Goal: Book appointment/travel/reservation

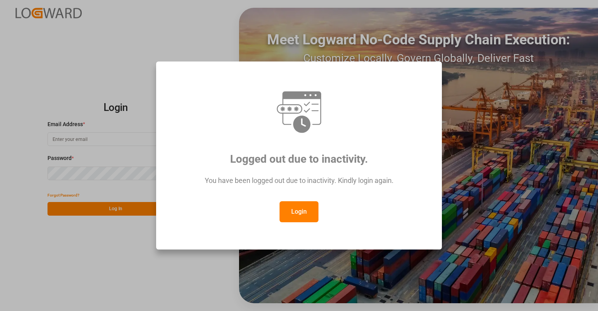
click at [302, 218] on button "Login" at bounding box center [299, 211] width 39 height 21
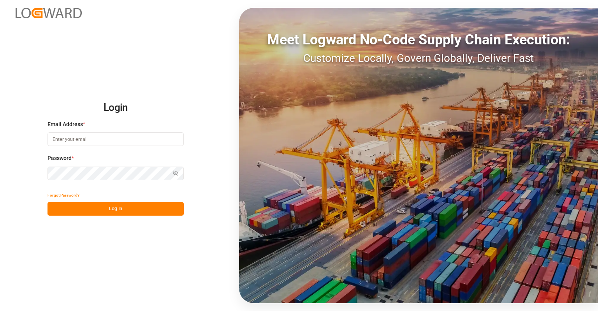
click at [95, 131] on div "Email Address *" at bounding box center [116, 137] width 136 height 34
click at [97, 144] on input at bounding box center [116, 139] width 136 height 14
click at [80, 135] on input "[PERSON_NAME]." at bounding box center [116, 139] width 136 height 14
type input "[PERSON_NAME][EMAIL_ADDRESS][PERSON_NAME][DOMAIN_NAME]"
click at [128, 212] on button "Log In" at bounding box center [116, 209] width 136 height 14
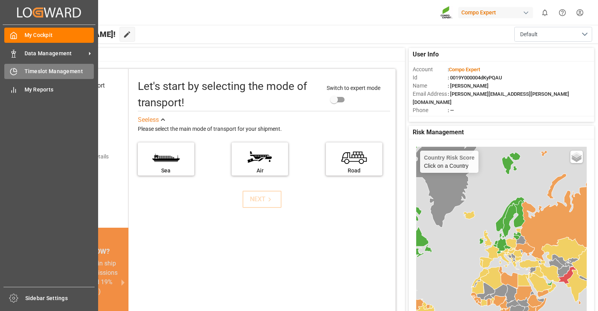
click at [17, 72] on icon at bounding box center [15, 70] width 3 height 3
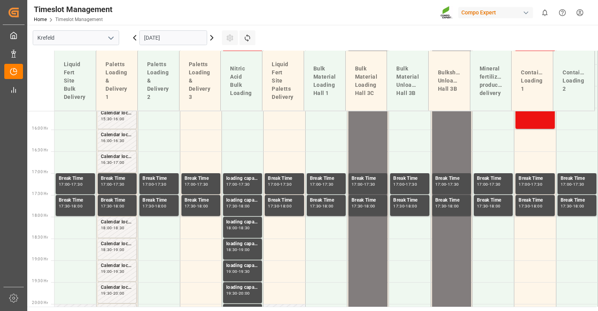
scroll to position [682, 0]
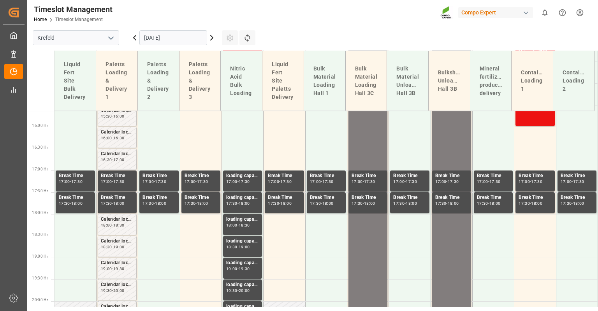
click at [195, 37] on input "[DATE]" at bounding box center [173, 37] width 68 height 15
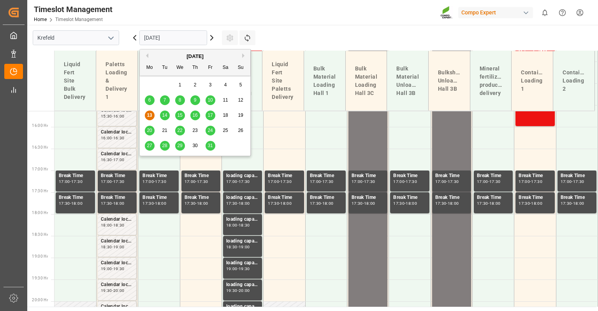
click at [181, 133] on span "22" at bounding box center [179, 130] width 5 height 5
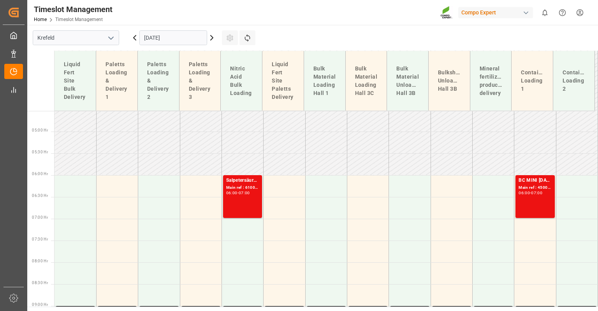
scroll to position [215, 0]
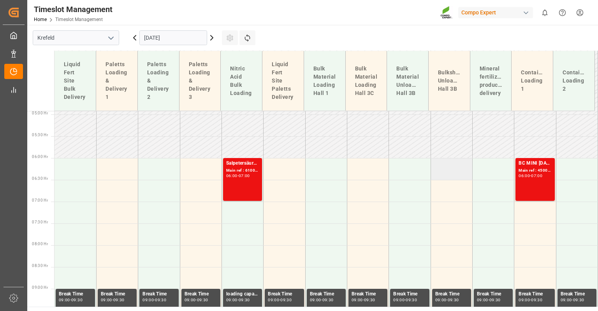
click at [442, 164] on td at bounding box center [452, 169] width 42 height 22
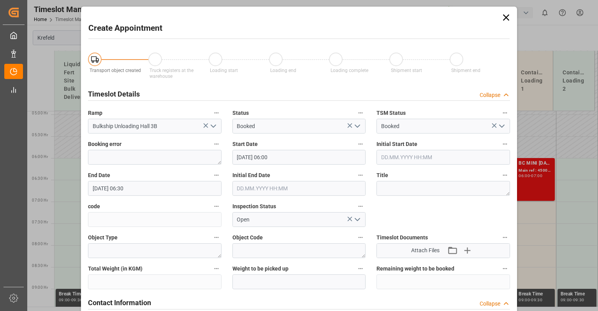
type input "[DATE] 06:00"
type input "[DATE] 06:30"
click at [389, 187] on textarea at bounding box center [444, 188] width 134 height 15
type textarea "E"
click at [391, 188] on textarea "MS ensemble" at bounding box center [444, 188] width 134 height 15
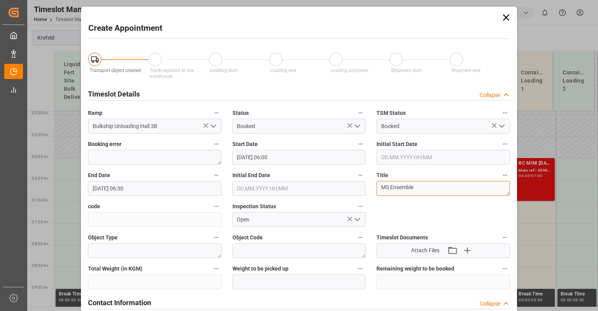
type textarea "MS Ensemble"
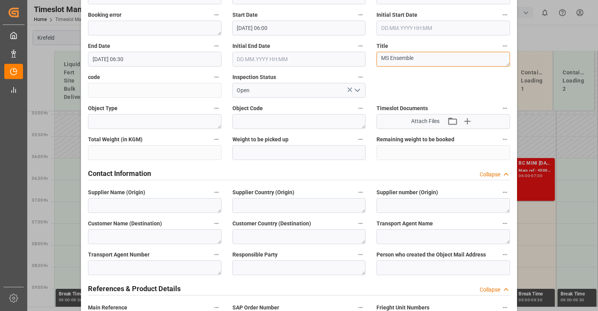
scroll to position [156, 0]
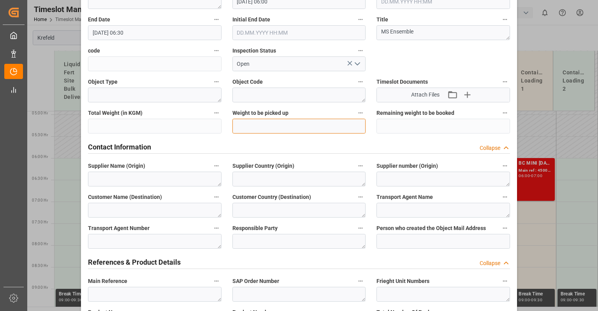
click at [262, 130] on input "text" at bounding box center [299, 126] width 134 height 15
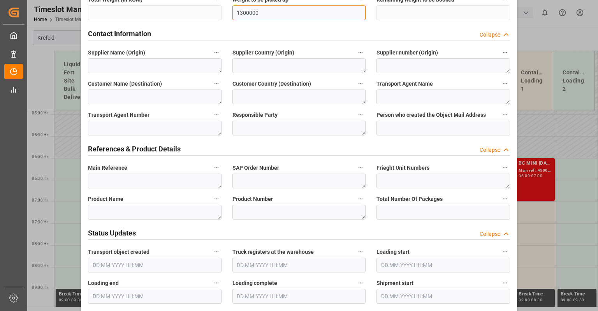
scroll to position [273, 0]
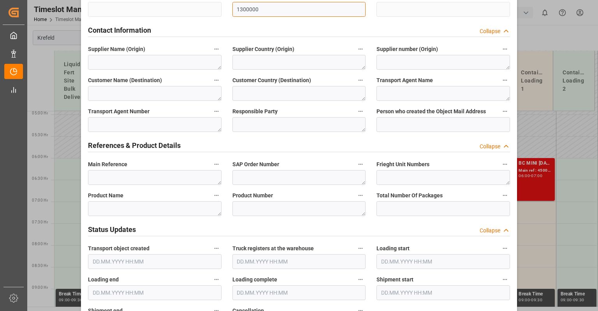
type input "1300000"
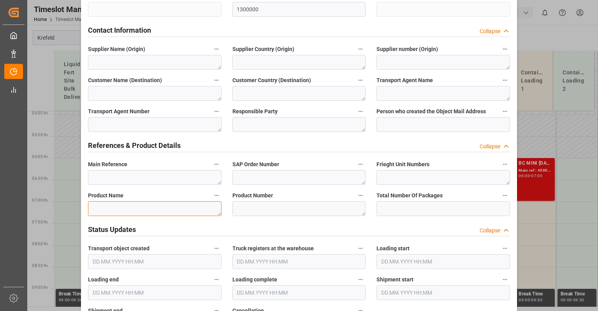
click at [172, 207] on textarea at bounding box center [155, 208] width 134 height 15
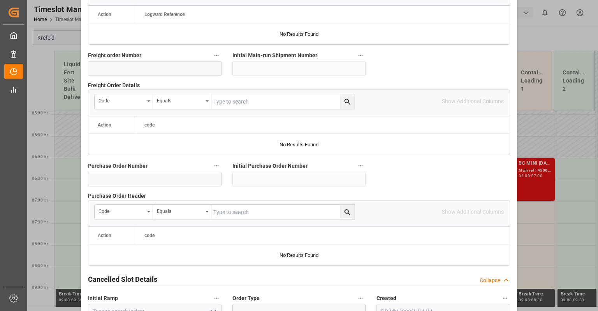
scroll to position [769, 0]
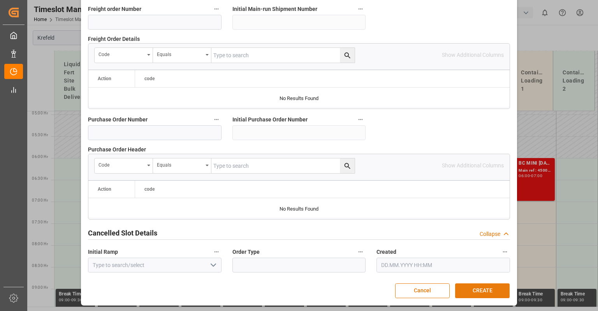
type textarea "Kalisulfat"
click at [474, 287] on button "CREATE" at bounding box center [482, 290] width 55 height 15
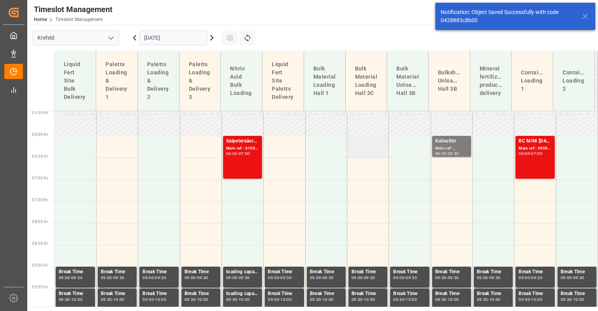
scroll to position [246, 0]
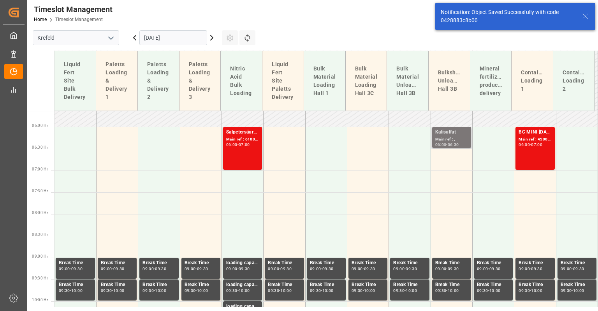
click at [451, 138] on div "Main ref : ," at bounding box center [451, 139] width 33 height 7
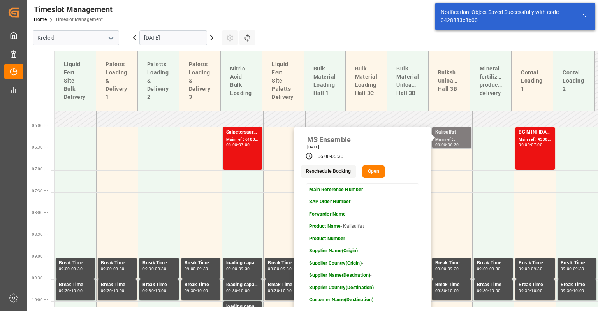
click at [370, 172] on button "Open" at bounding box center [374, 171] width 23 height 12
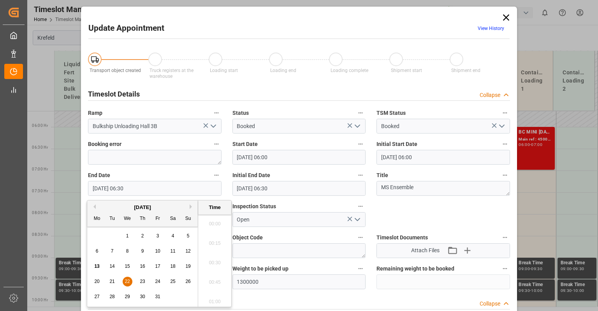
scroll to position [470, 0]
drag, startPoint x: 120, startPoint y: 189, endPoint x: 126, endPoint y: 190, distance: 5.9
click at [126, 190] on input "[DATE] 06:30" at bounding box center [155, 188] width 134 height 15
click at [130, 190] on input "[DATE] 21:30" at bounding box center [155, 188] width 134 height 15
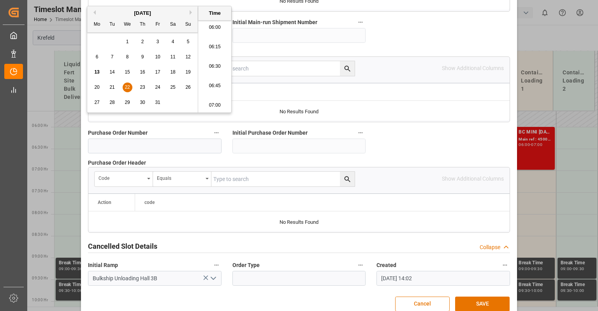
scroll to position [769, 0]
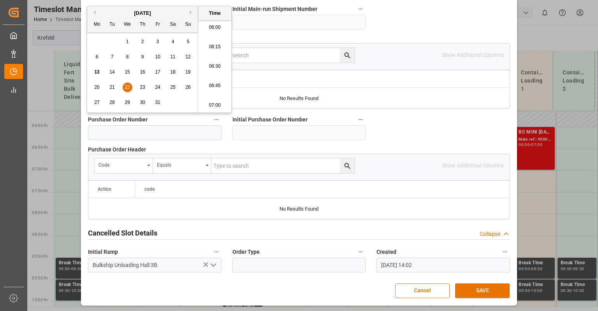
type input "[DATE] 21:00"
click at [476, 287] on button "SAVE" at bounding box center [482, 290] width 55 height 15
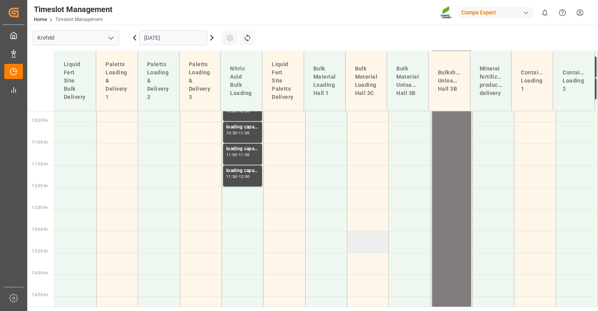
scroll to position [461, 0]
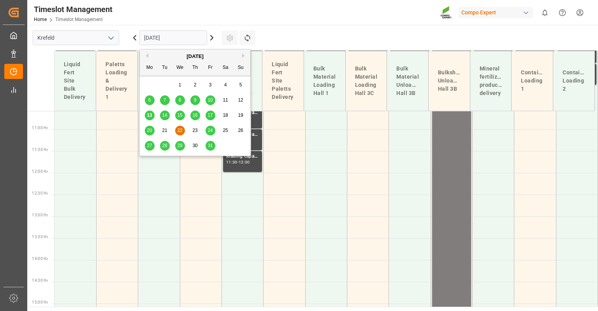
click at [162, 40] on input "[DATE]" at bounding box center [173, 37] width 68 height 15
